Goal: Transaction & Acquisition: Obtain resource

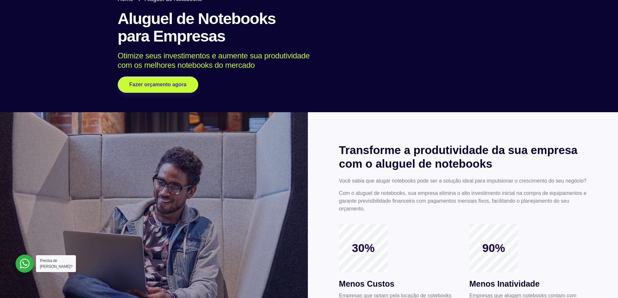
scroll to position [32, 0]
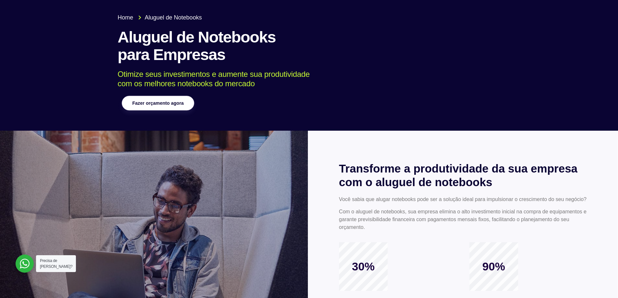
click at [159, 106] on link "Fazer orçamento agora" at bounding box center [158, 103] width 72 height 15
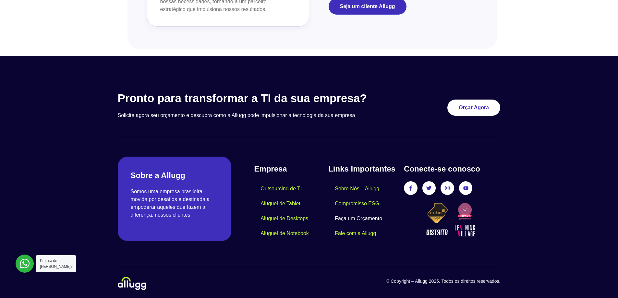
scroll to position [775, 0]
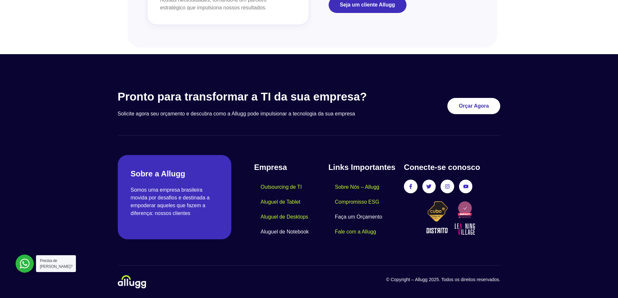
click at [286, 230] on link "Aluguel de Notebook" at bounding box center [284, 231] width 61 height 15
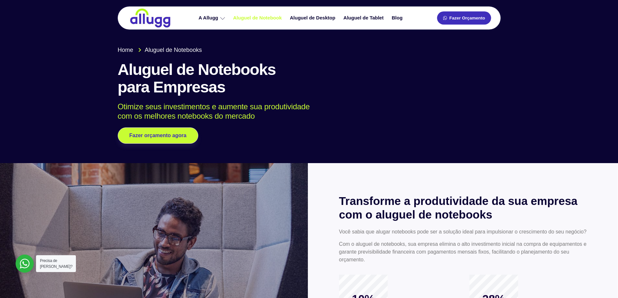
click at [463, 16] on span "Fazer Orçamento" at bounding box center [467, 18] width 36 height 5
